Goal: Transaction & Acquisition: Purchase product/service

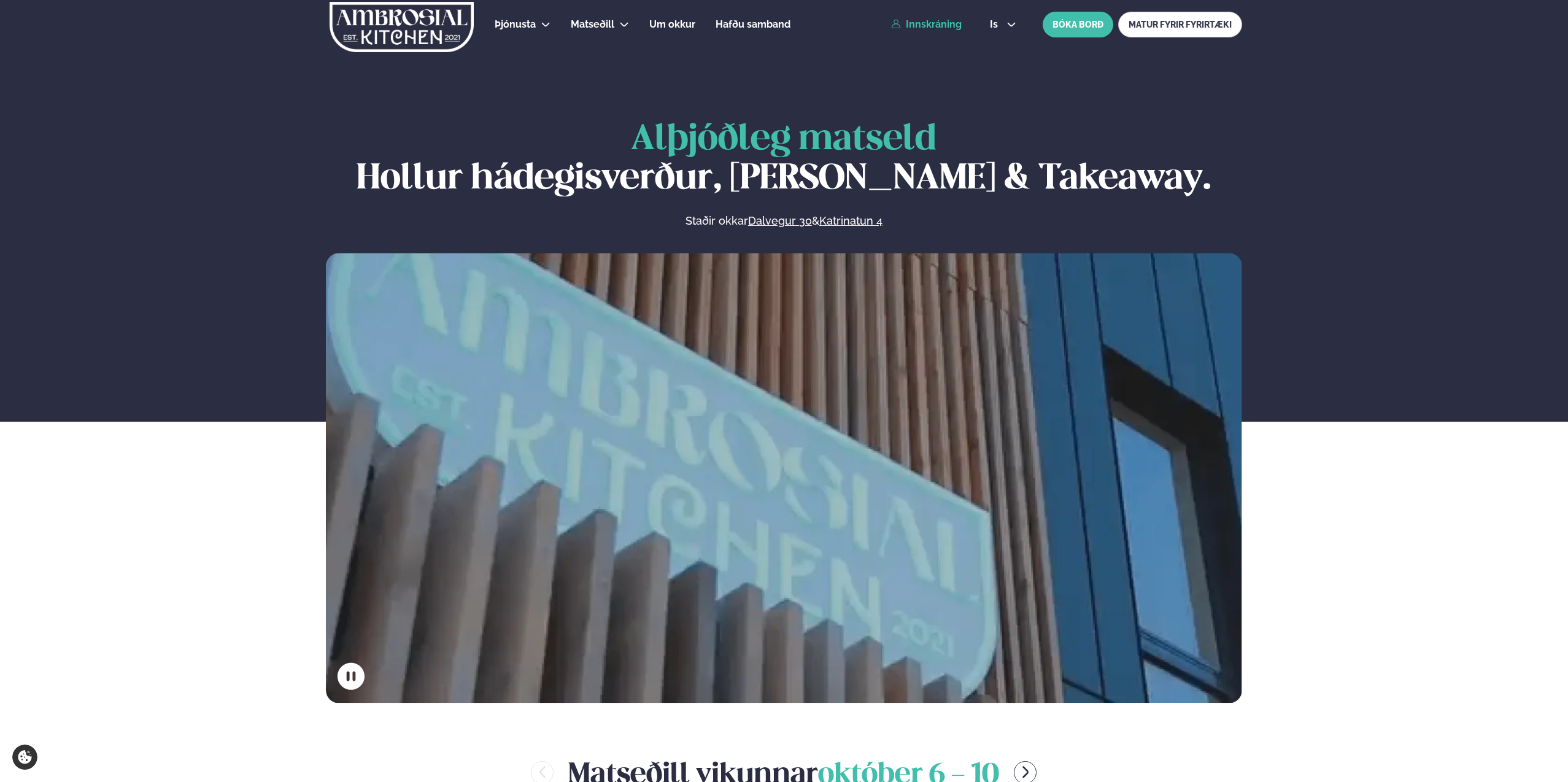
click at [933, 25] on link "Innskráning" at bounding box center [926, 25] width 70 height 11
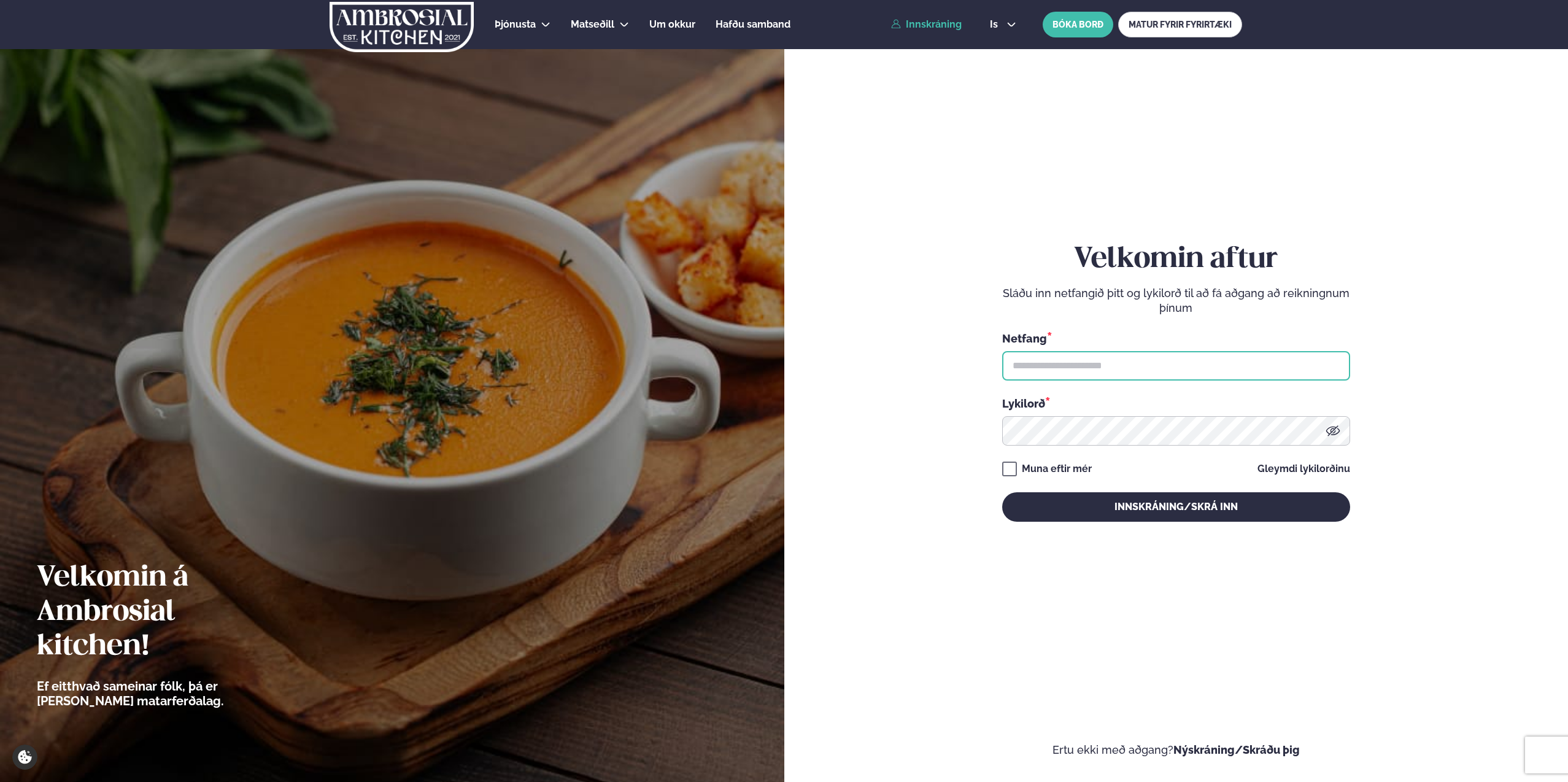
click at [1160, 352] on input "text" at bounding box center [1176, 366] width 348 height 30
type input "**********"
click at [1002, 492] on button "Innskráning/Skrá inn" at bounding box center [1176, 507] width 348 height 30
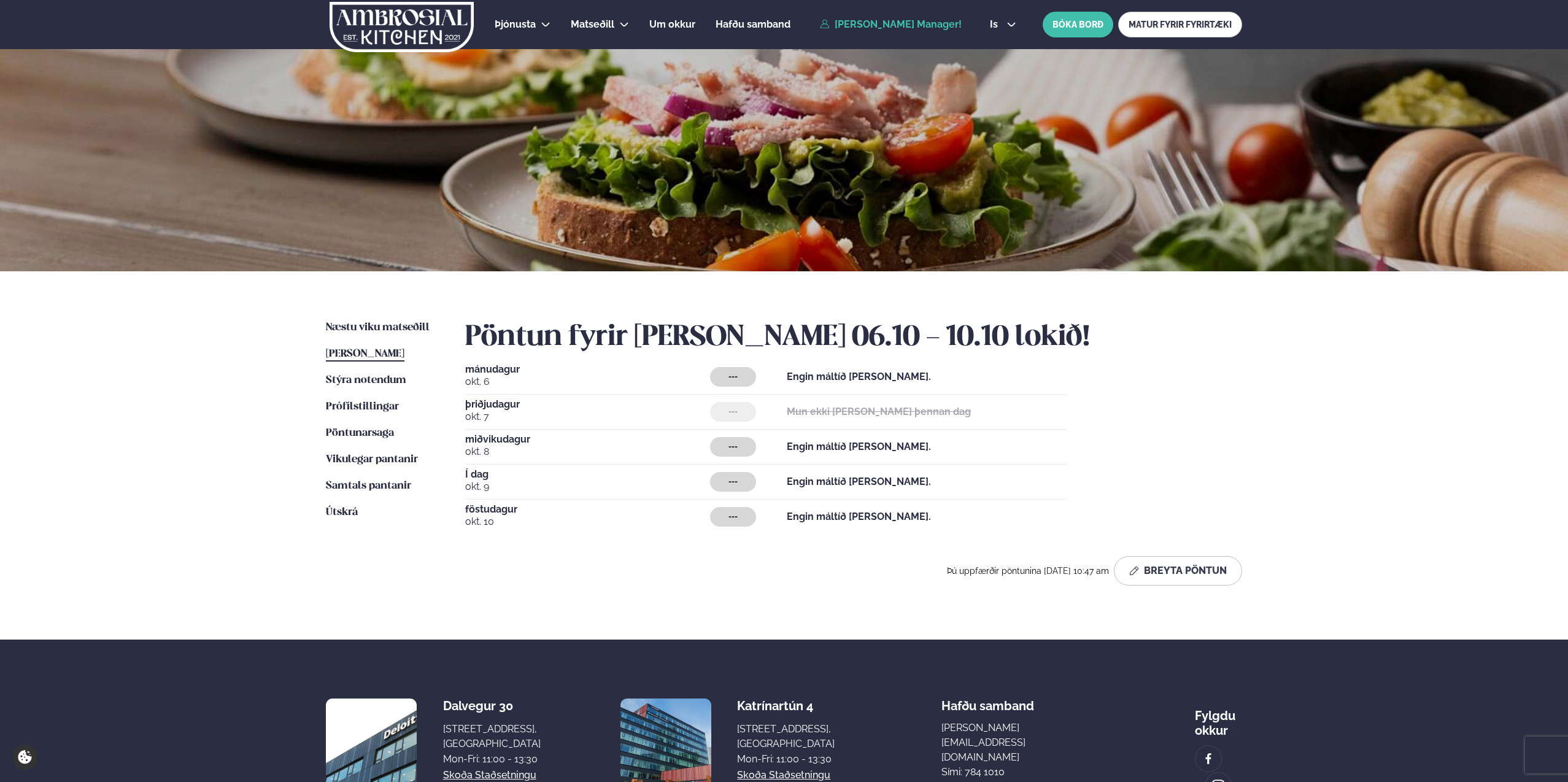
click at [449, 351] on div "Næstu [PERSON_NAME] matseðill Næsta vika [PERSON_NAME] matseðill Þessa [PERSON_…" at bounding box center [784, 455] width 991 height 368
click at [372, 326] on span "Næstu viku matseðill" at bounding box center [378, 328] width 104 height 11
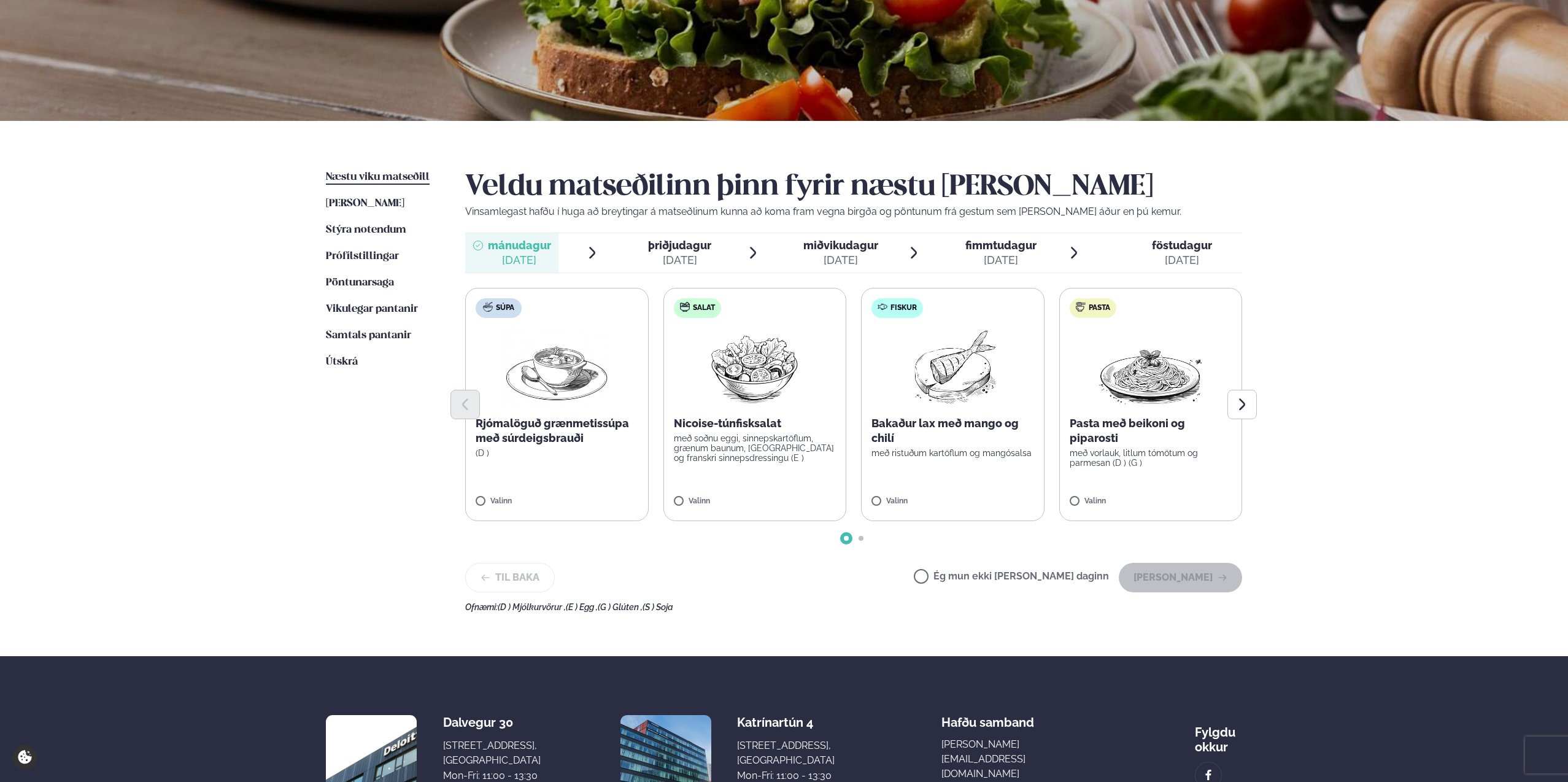
scroll to position [159, 0]
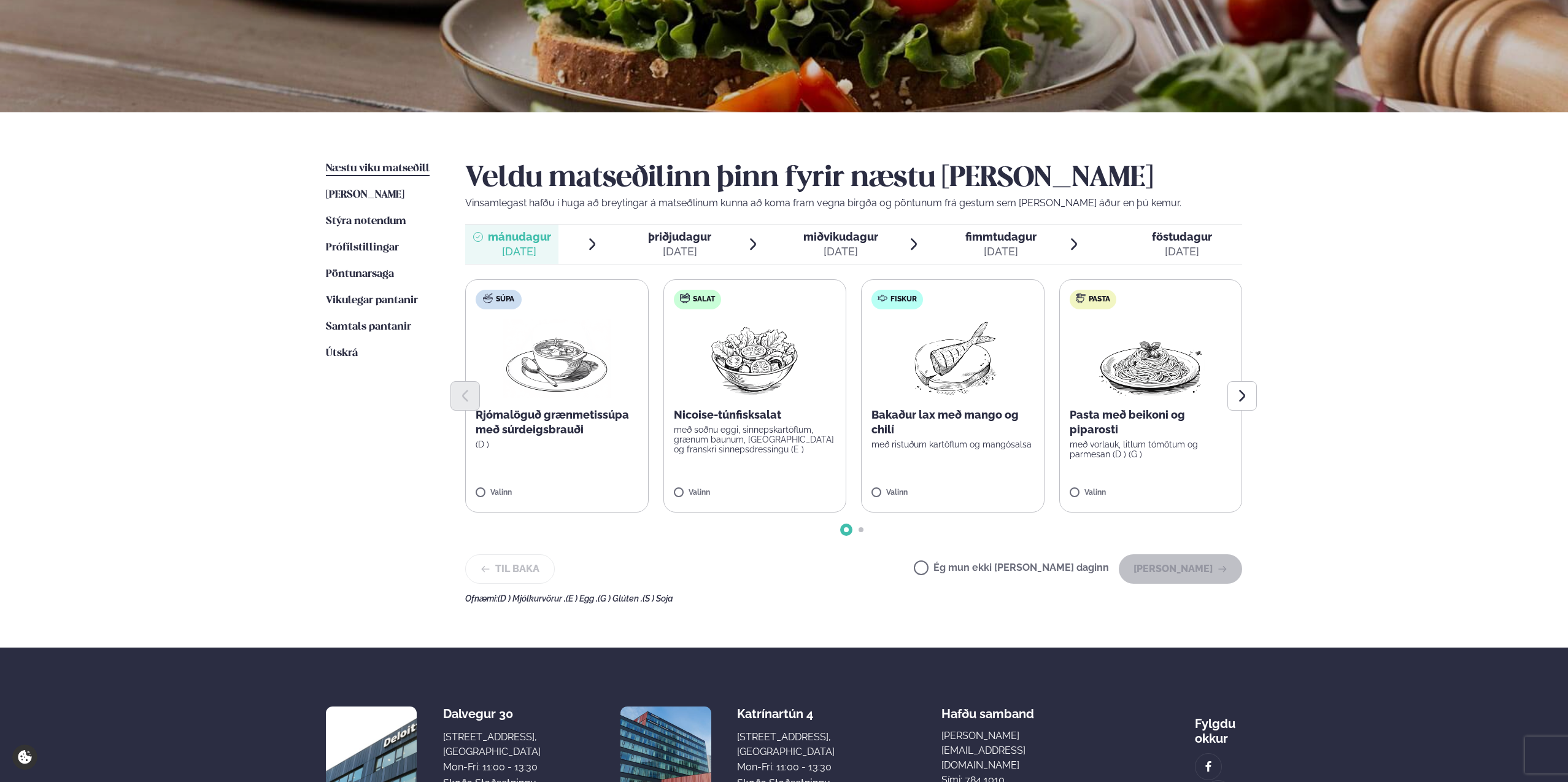
click at [759, 462] on label "Salat Nicoise-túnfisksalat með soðnu eggi, sinnepskartöflum, grænum baunum, [GE…" at bounding box center [755, 395] width 184 height 233
click at [601, 454] on label "Súpa Rjómalöguð grænmetissúpa með súrdeigsbrauði (D ) Valinn" at bounding box center [556, 395] width 184 height 233
click at [1000, 451] on label "Fiskur Bakaður lax með mango og chilí með ristuðum kartöflum og mangósalsa Vali…" at bounding box center [953, 395] width 184 height 233
click at [1201, 579] on button "[PERSON_NAME]" at bounding box center [1180, 569] width 123 height 30
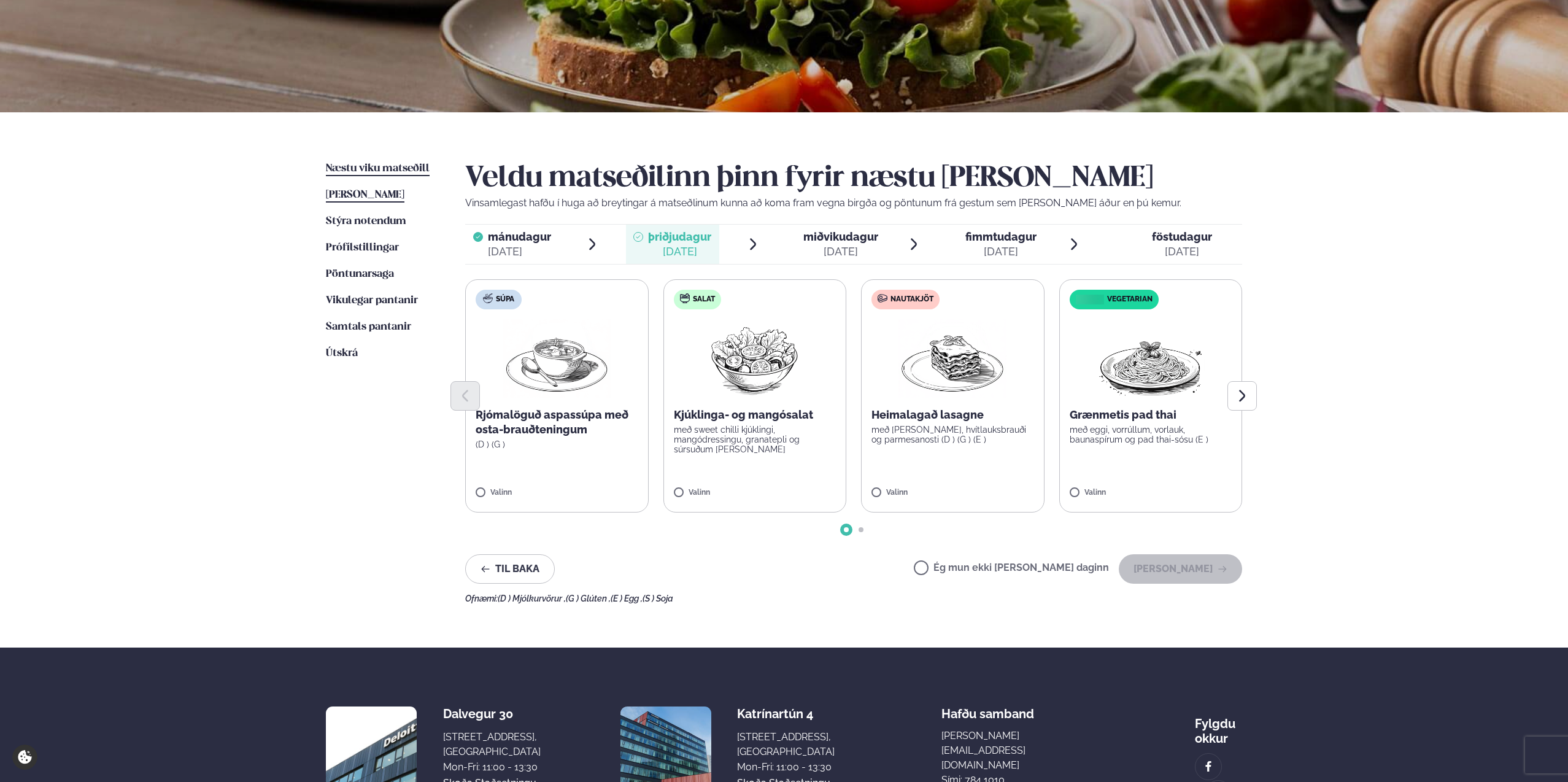
click at [379, 188] on link "[PERSON_NAME] matseðill [PERSON_NAME]" at bounding box center [365, 195] width 78 height 15
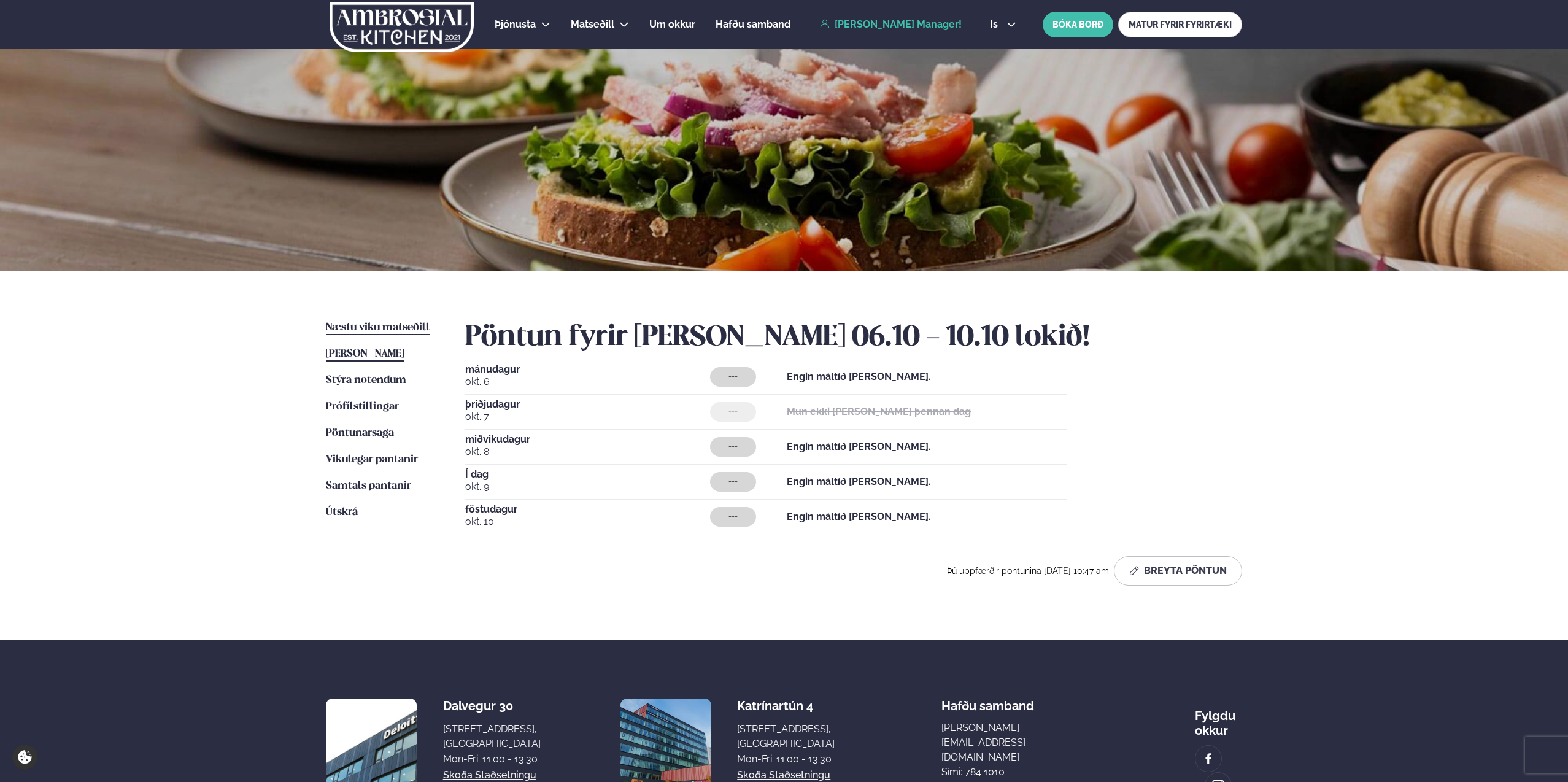
click at [394, 334] on link "Næstu [PERSON_NAME] matseðill Næsta vika" at bounding box center [378, 328] width 104 height 15
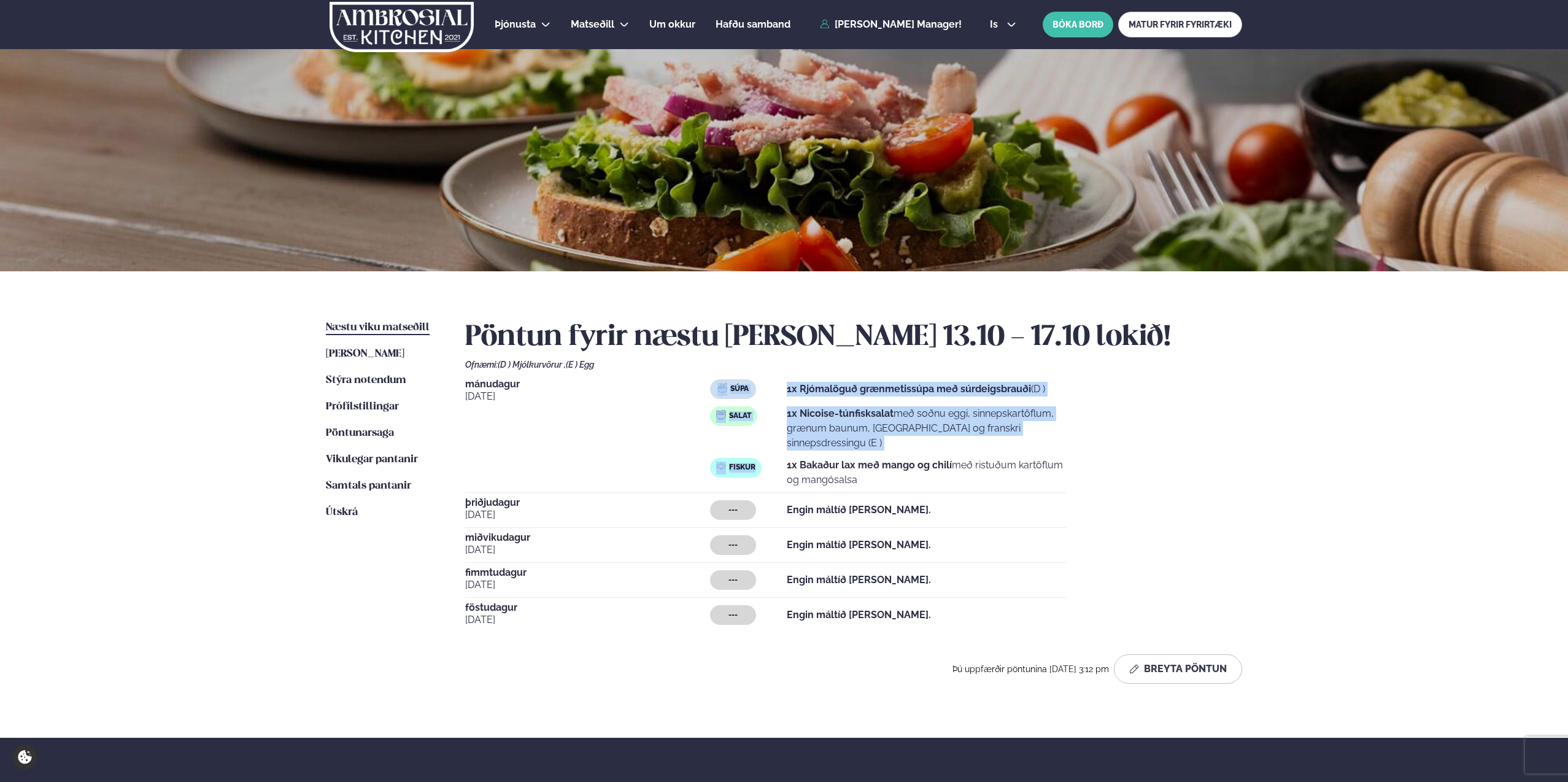
drag, startPoint x: 722, startPoint y: 381, endPoint x: 754, endPoint y: 471, distance: 95.5
click at [754, 471] on div "Súpa 1x Rjómalöguð grænmetissúpa með súrdeigsbrauði (D ) Salat 1x Nicoise-túnfi…" at bounding box center [889, 433] width 357 height 108
click at [757, 466] on div "Fiskur" at bounding box center [736, 467] width 52 height 19
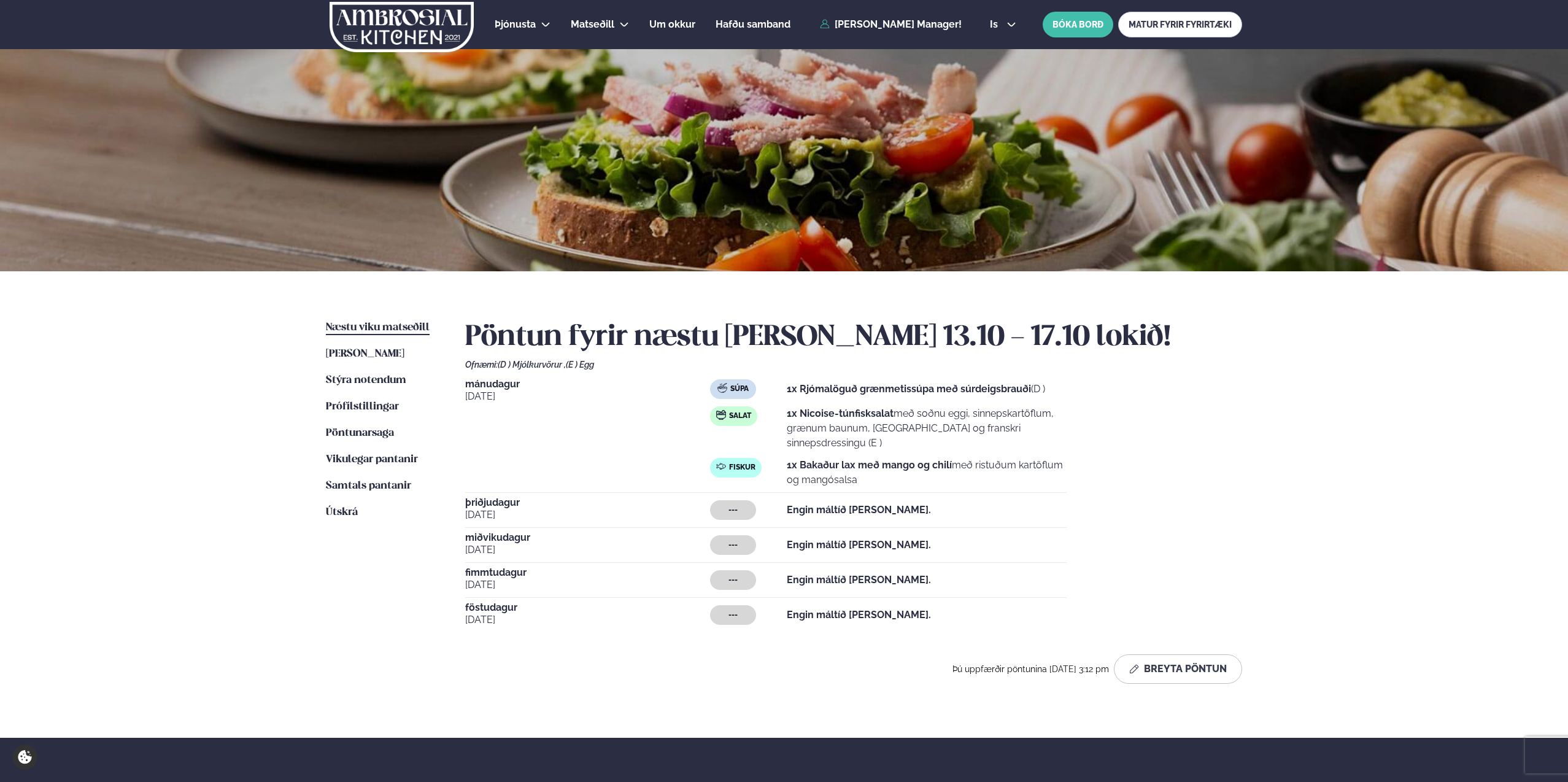
drag, startPoint x: 475, startPoint y: 386, endPoint x: 539, endPoint y: 414, distance: 69.9
click at [539, 414] on div "[DATE]" at bounding box center [587, 433] width 245 height 108
click at [732, 460] on div "Fiskur" at bounding box center [736, 467] width 52 height 19
drag, startPoint x: 752, startPoint y: 404, endPoint x: 723, endPoint y: 378, distance: 38.9
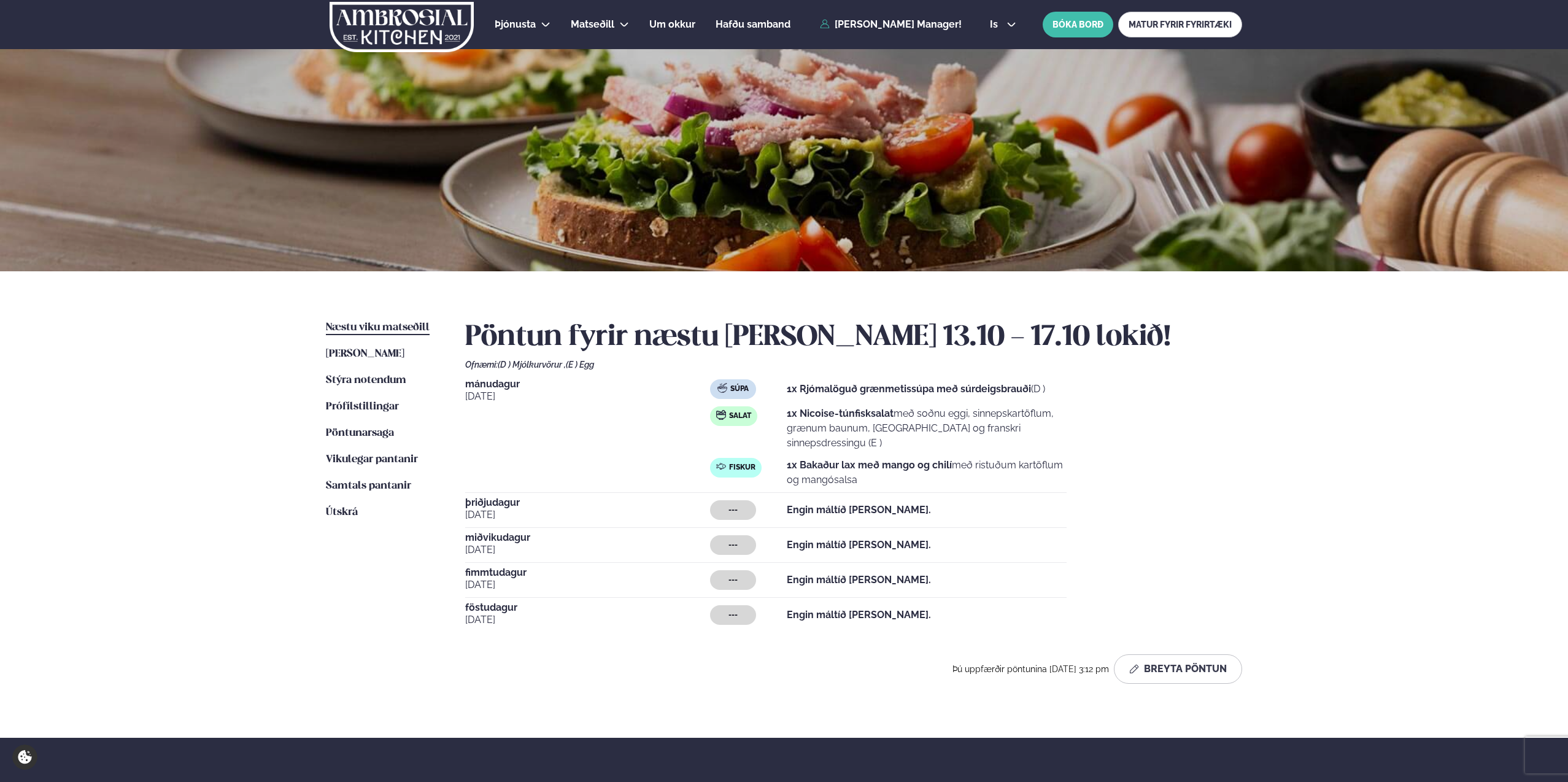
click at [736, 386] on div "Súpa 1x Rjómalöguð grænmetissúpa með súrdeigsbrauði (D ) Salat 1x Nicoise-túnfi…" at bounding box center [889, 433] width 357 height 108
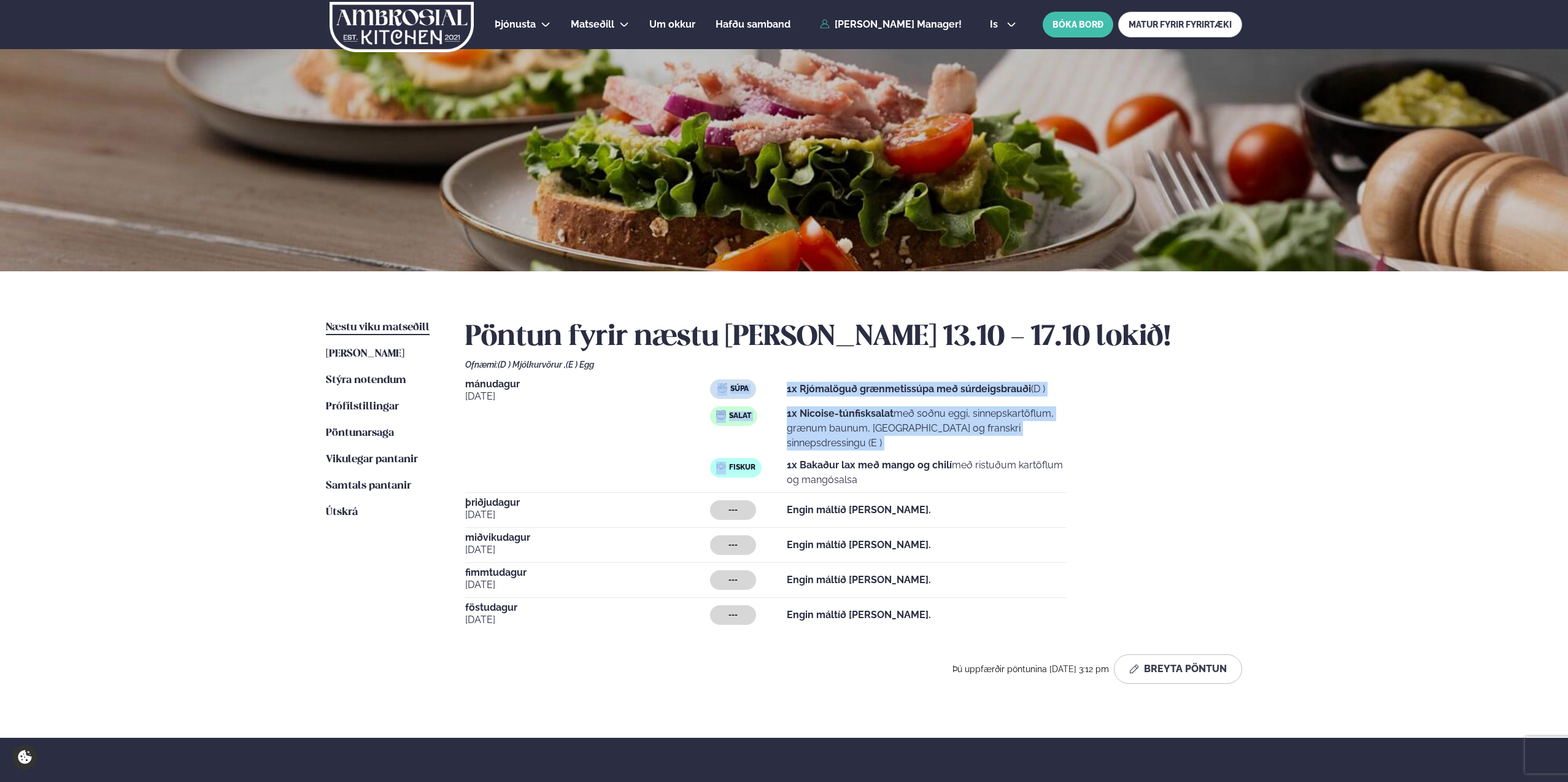
drag, startPoint x: 728, startPoint y: 386, endPoint x: 748, endPoint y: 461, distance: 77.6
click at [748, 461] on div "Súpa 1x Rjómalöguð grænmetissúpa með súrdeigsbrauði (D ) Salat 1x Nicoise-túnfi…" at bounding box center [889, 433] width 357 height 108
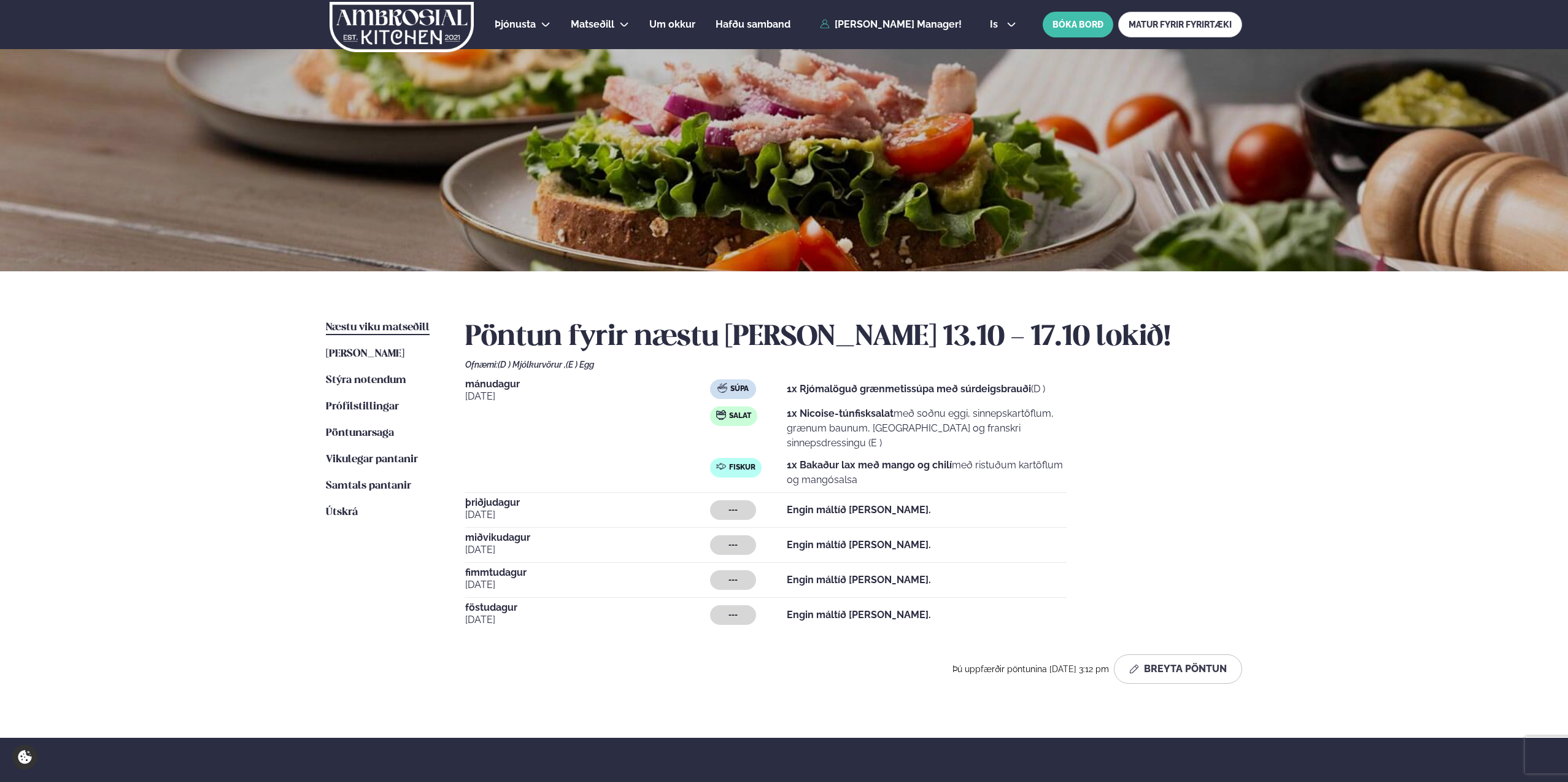
click at [766, 471] on div "Fiskur" at bounding box center [748, 473] width 76 height 30
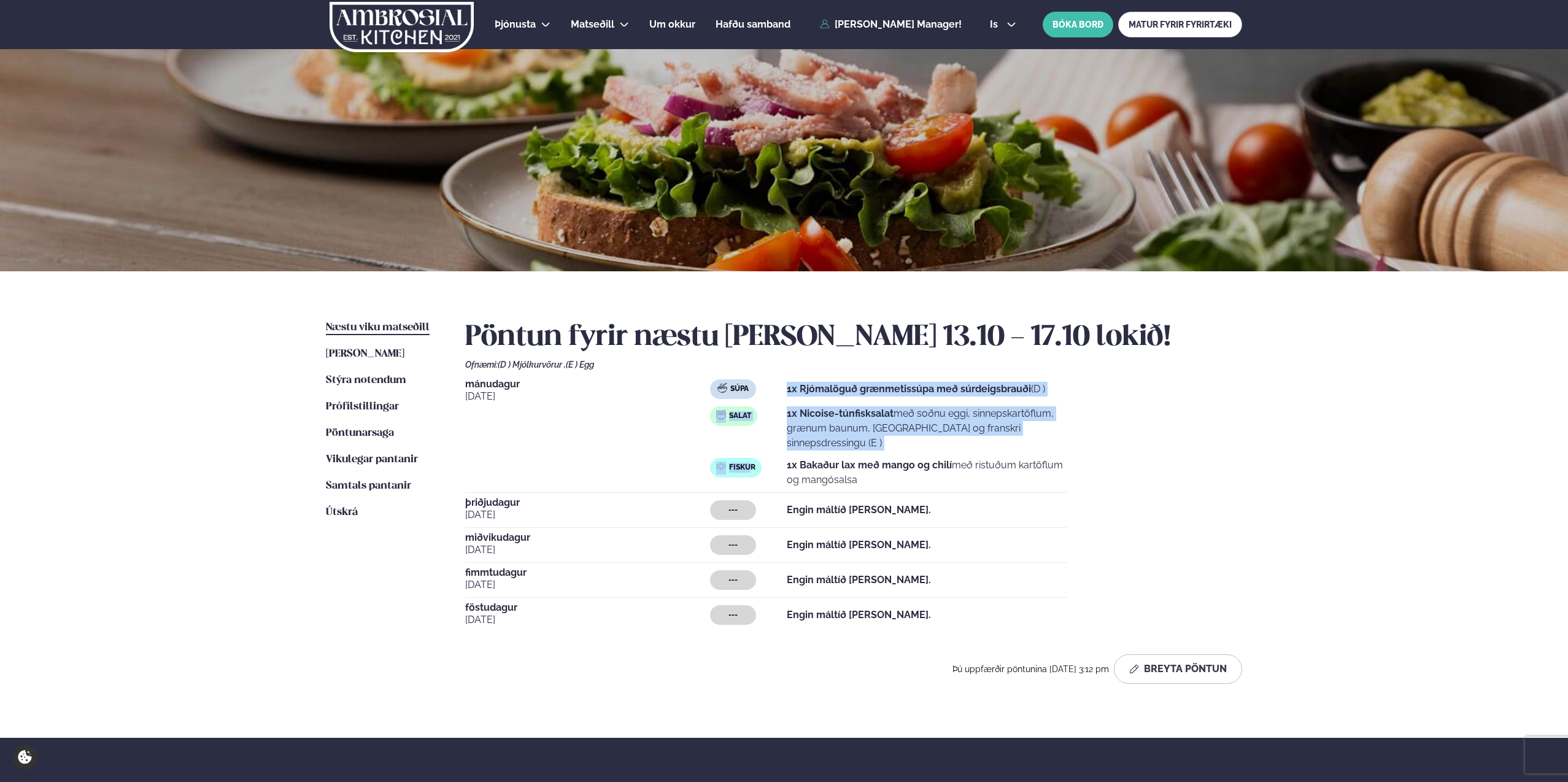
drag, startPoint x: 749, startPoint y: 465, endPoint x: 730, endPoint y: 396, distance: 71.6
click at [730, 396] on div "Súpa 1x Rjómalöguð grænmetissúpa með súrdeigsbrauði (D ) Salat 1x Nicoise-túnfi…" at bounding box center [889, 433] width 357 height 108
click at [730, 396] on div "Súpa" at bounding box center [733, 389] width 46 height 19
drag, startPoint x: 732, startPoint y: 395, endPoint x: 714, endPoint y: 418, distance: 29.2
click at [714, 418] on div "Súpa 1x Rjómalöguð grænmetissúpa með súrdeigsbrauði (D ) Salat 1x Nicoise-túnfi…" at bounding box center [889, 433] width 357 height 108
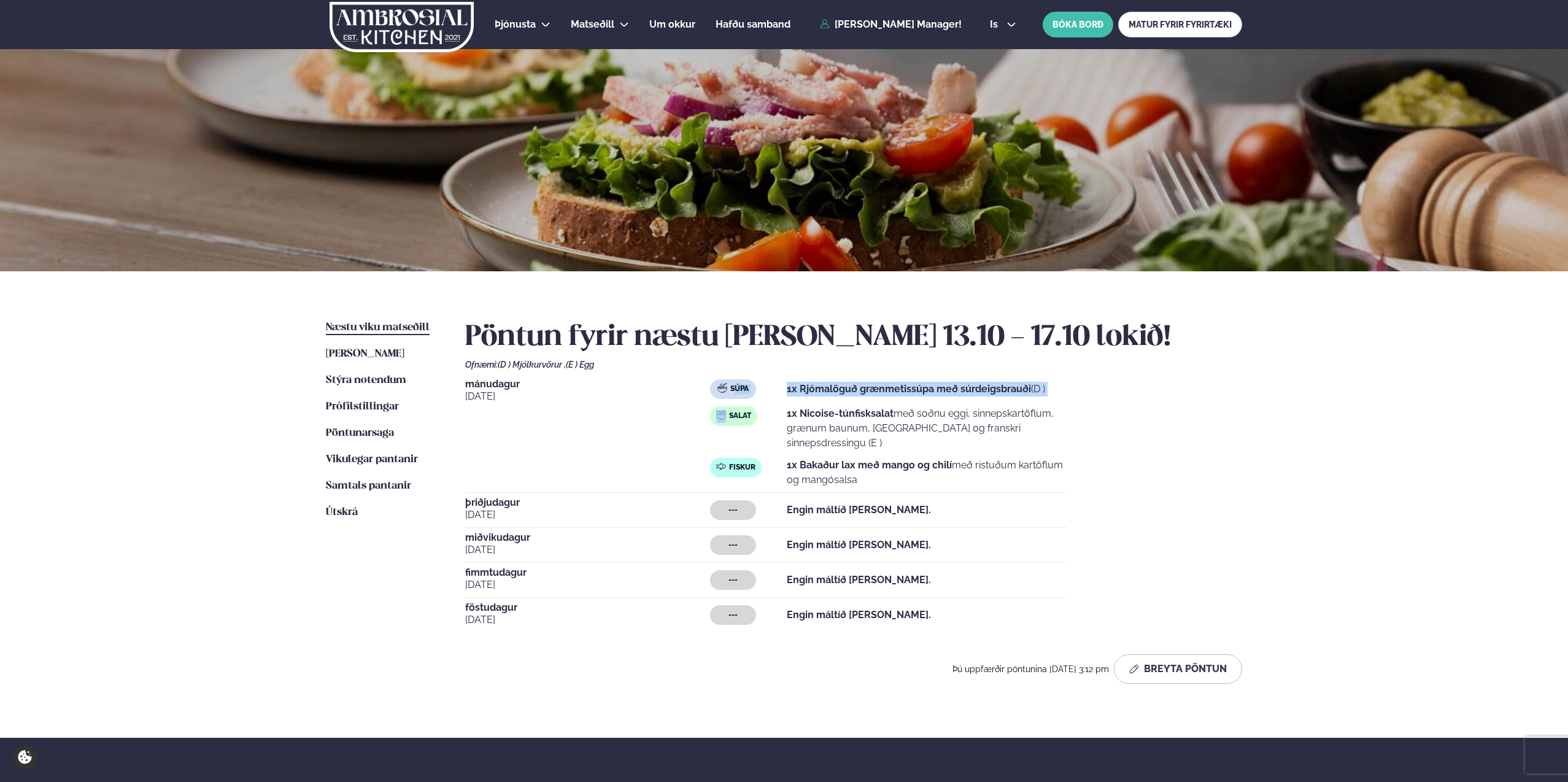
click at [714, 418] on div "Salat" at bounding box center [734, 416] width 47 height 19
